Goal: Navigation & Orientation: Find specific page/section

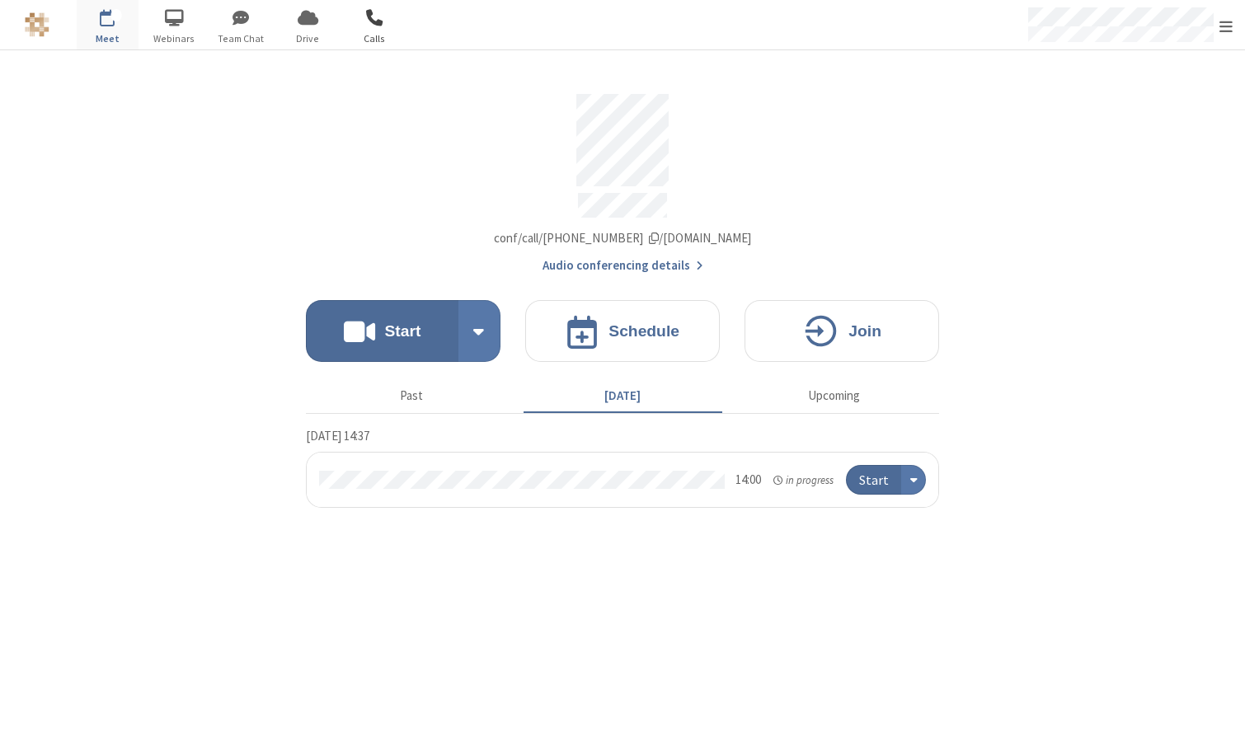
click at [374, 32] on span "Calls" at bounding box center [375, 38] width 62 height 15
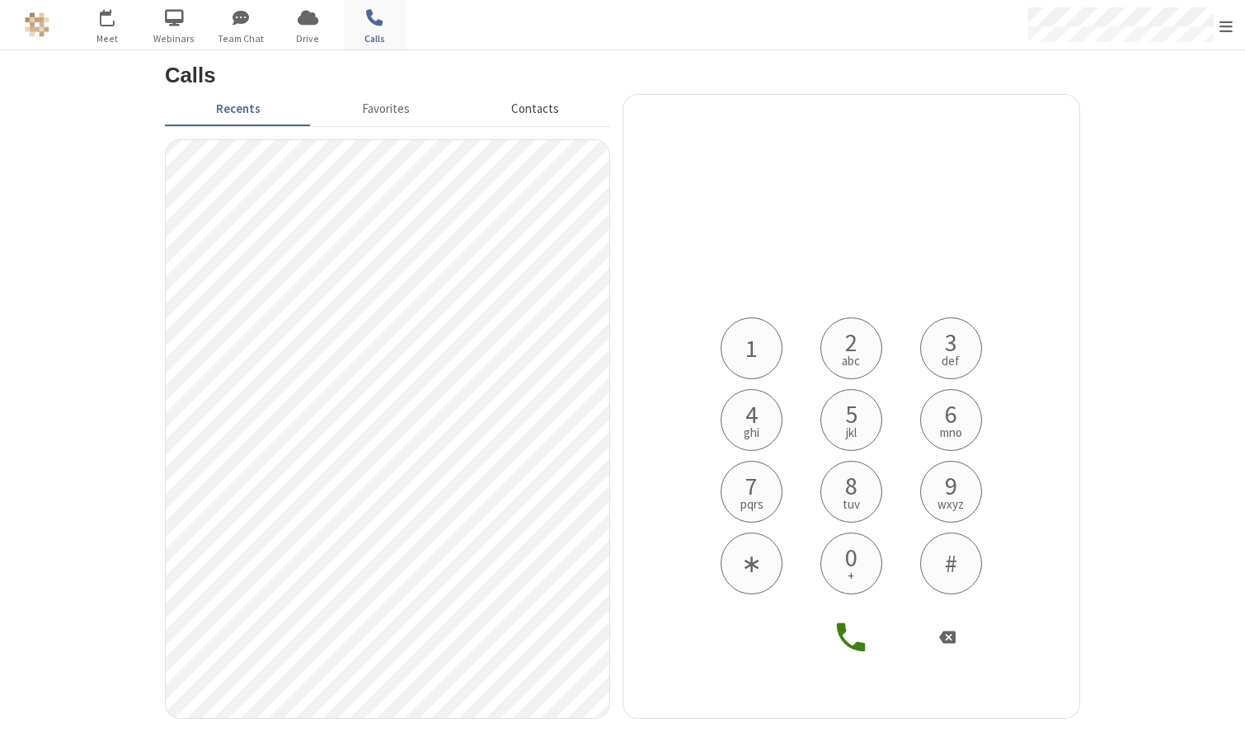
click at [536, 110] on button "Contacts" at bounding box center [535, 109] width 149 height 31
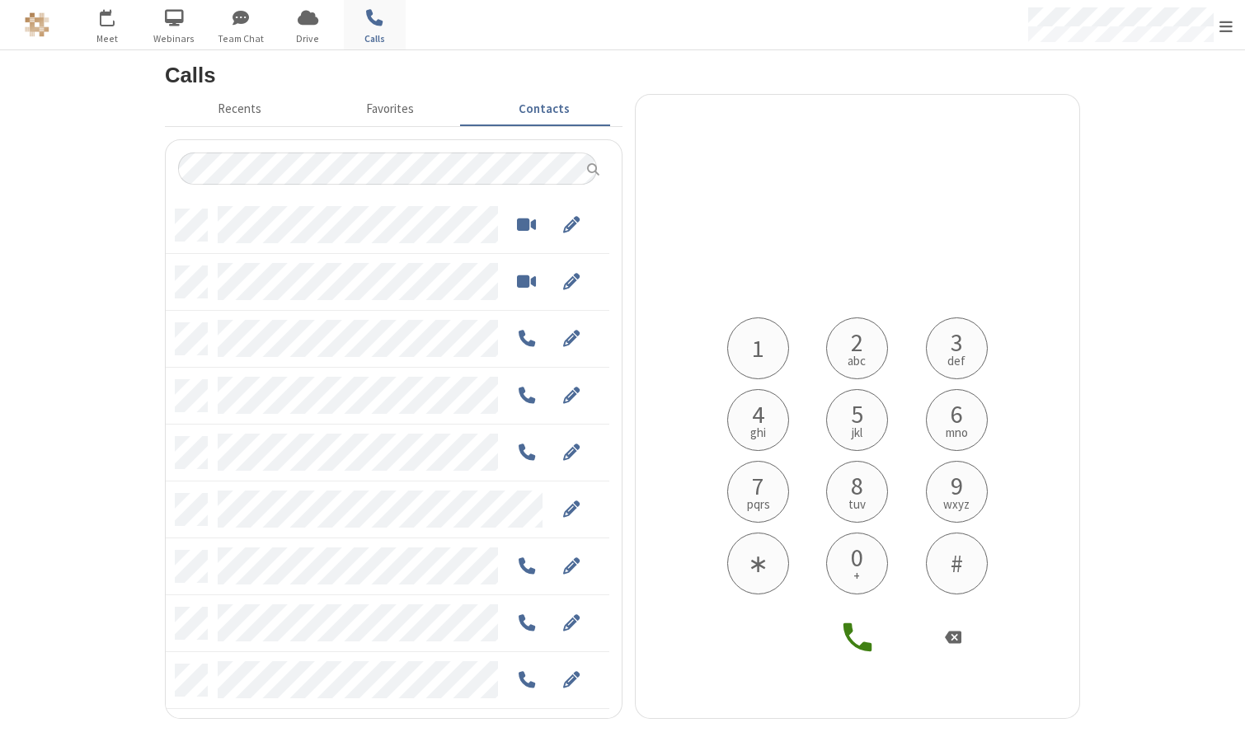
scroll to position [508, 431]
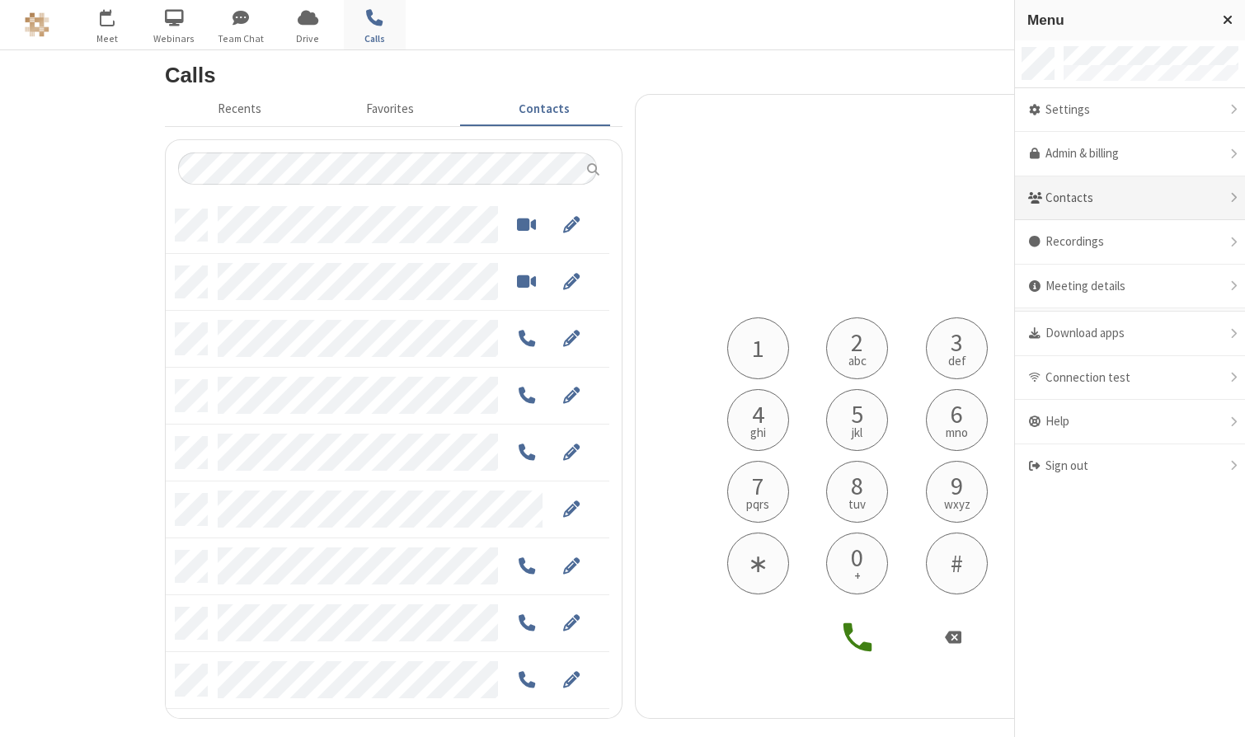
click at [1097, 190] on div "Contacts" at bounding box center [1130, 198] width 230 height 45
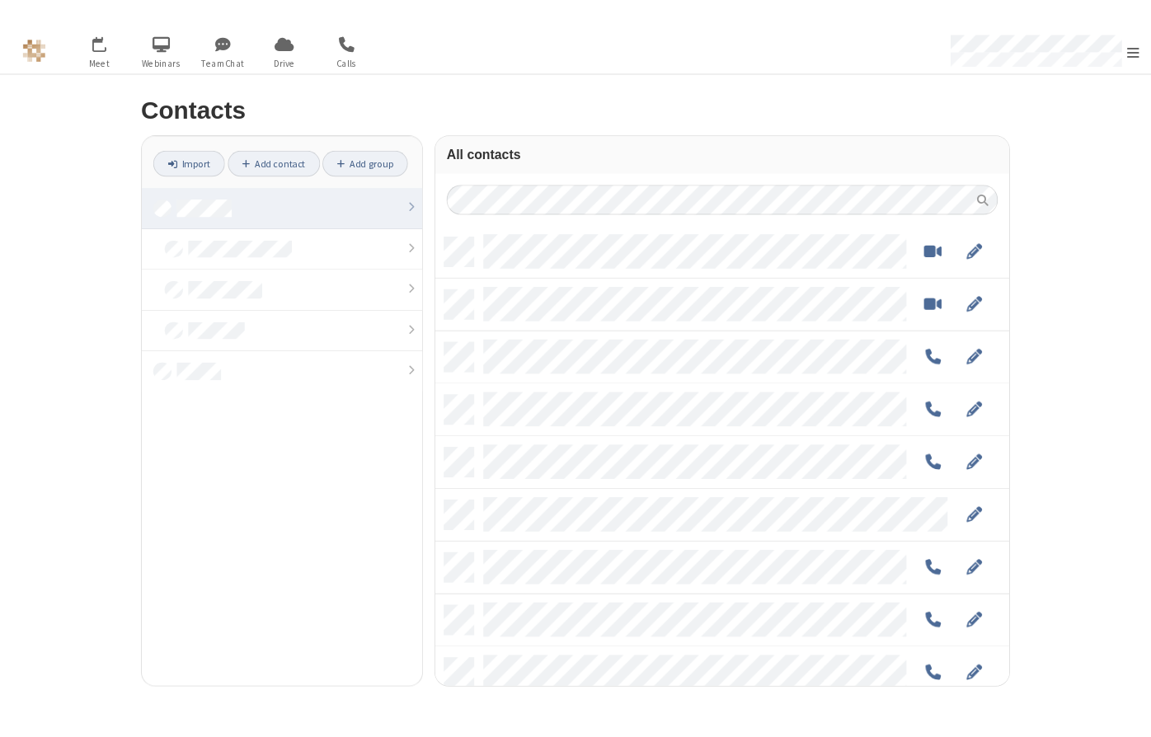
scroll to position [484, 608]
